Goal: Task Accomplishment & Management: Manage account settings

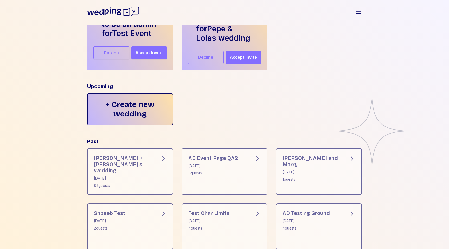
scroll to position [84, 0]
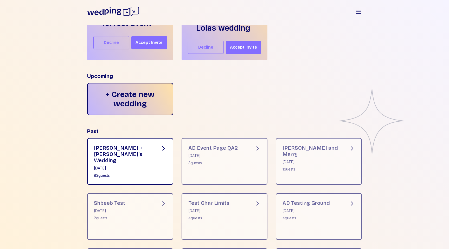
click at [157, 170] on div "[PERSON_NAME] + [PERSON_NAME]'s Wedding [DATE] 82 guests" at bounding box center [130, 161] width 86 height 47
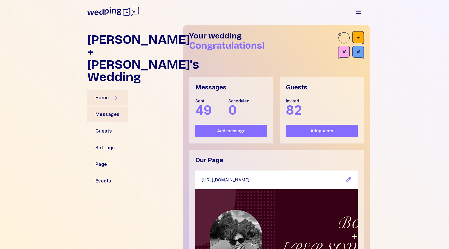
click at [110, 111] on div "Messages" at bounding box center [108, 114] width 24 height 7
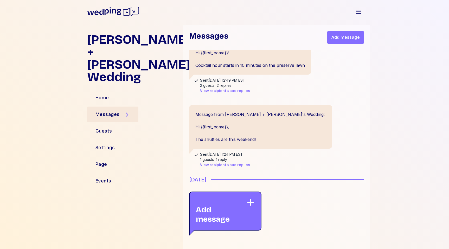
scroll to position [3607, 0]
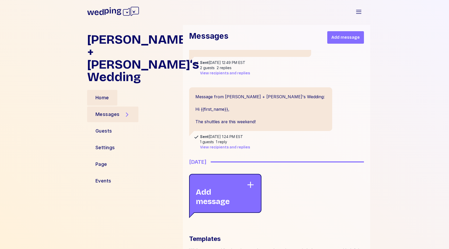
click at [114, 90] on div "Home" at bounding box center [102, 98] width 30 height 16
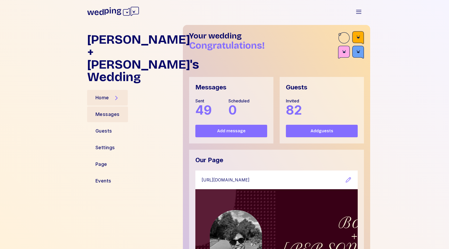
click at [109, 111] on div "Messages" at bounding box center [108, 114] width 24 height 7
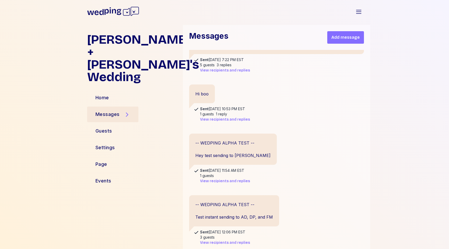
scroll to position [3590, 0]
